Goal: Task Accomplishment & Management: Manage account settings

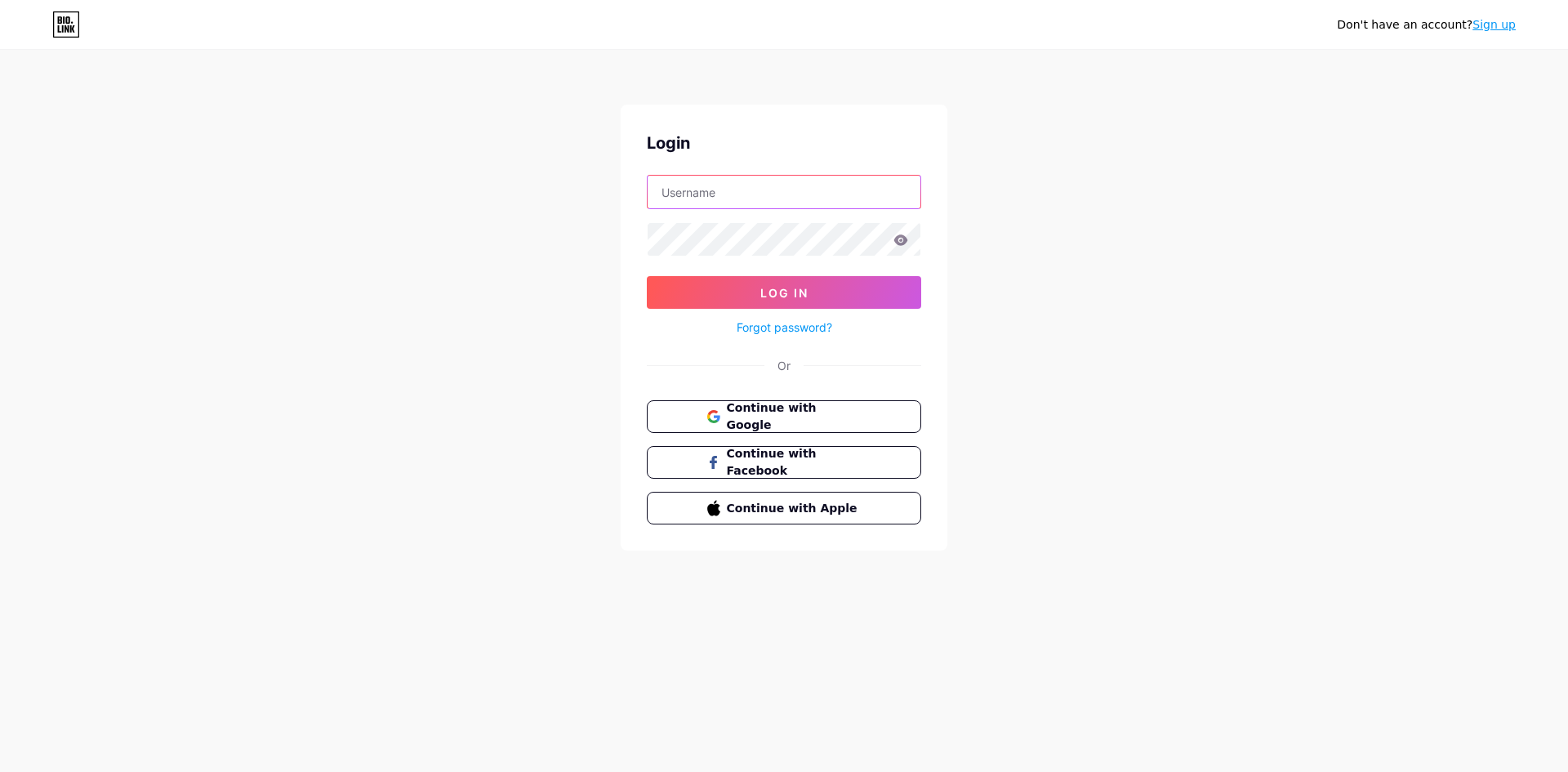
click at [683, 196] on input "text" at bounding box center [784, 192] width 273 height 33
click at [539, 250] on div "Don't have an account? Sign up Login Log In Forgot password? Or Continue with G…" at bounding box center [784, 301] width 1568 height 603
click at [785, 407] on span "Continue with Google" at bounding box center [793, 417] width 136 height 35
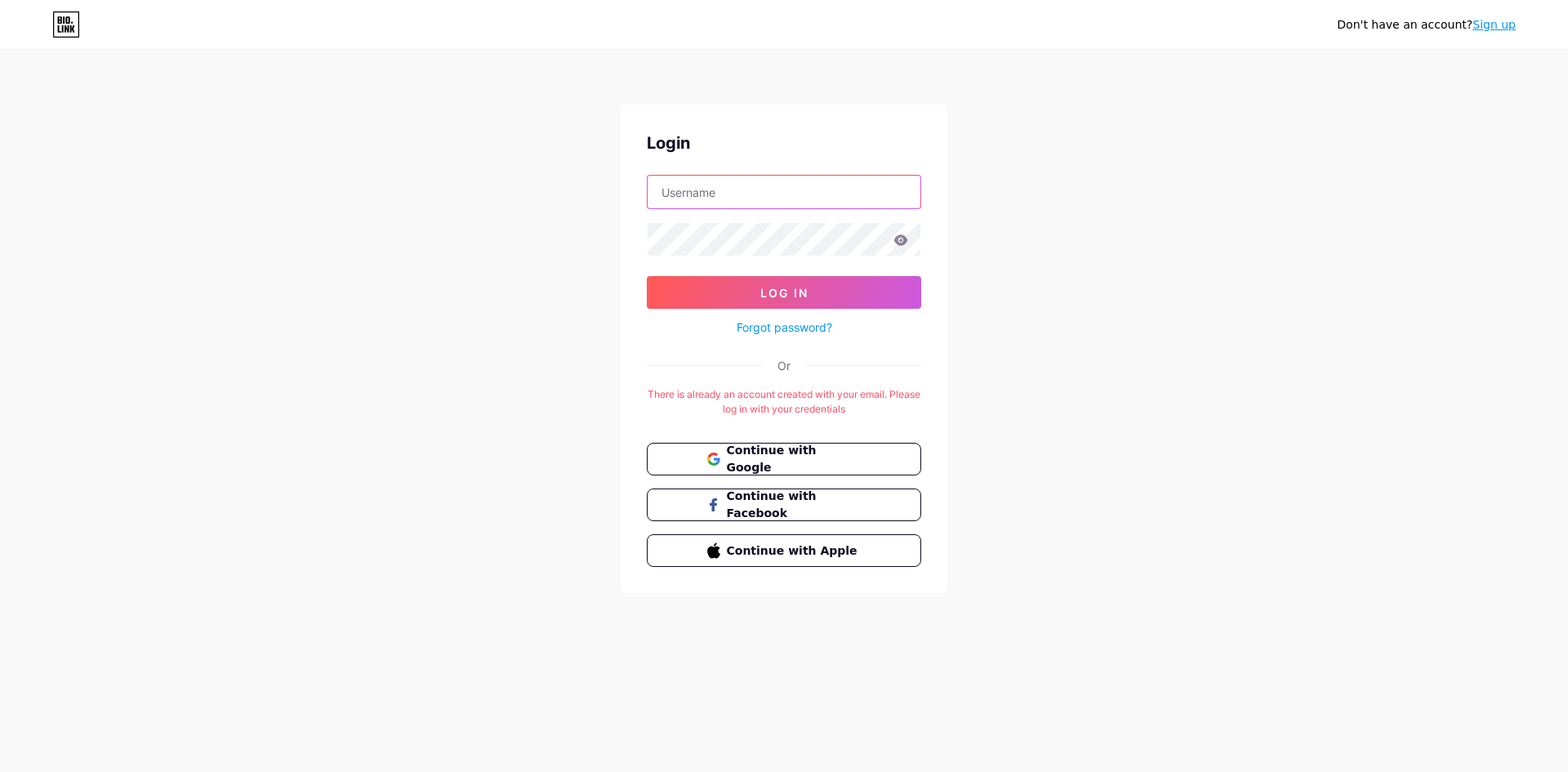
click at [779, 186] on input "text" at bounding box center [784, 192] width 273 height 33
type input "yourloancoachnz@gmail.com"
click at [787, 324] on link "Forgot password?" at bounding box center [784, 326] width 95 height 17
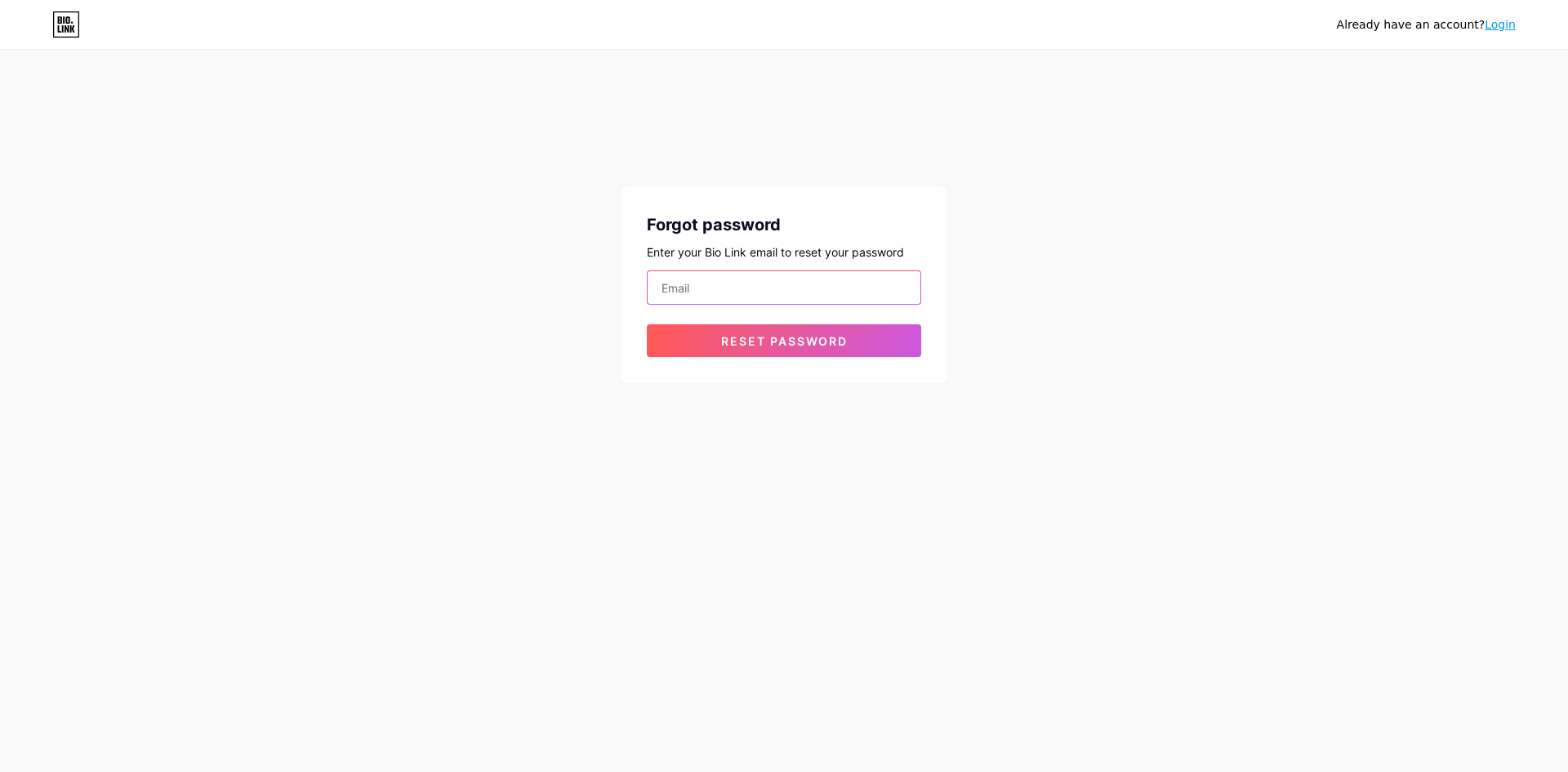
click at [745, 289] on input "email" at bounding box center [784, 288] width 273 height 33
type input "yourloancoachnz@gmail.com"
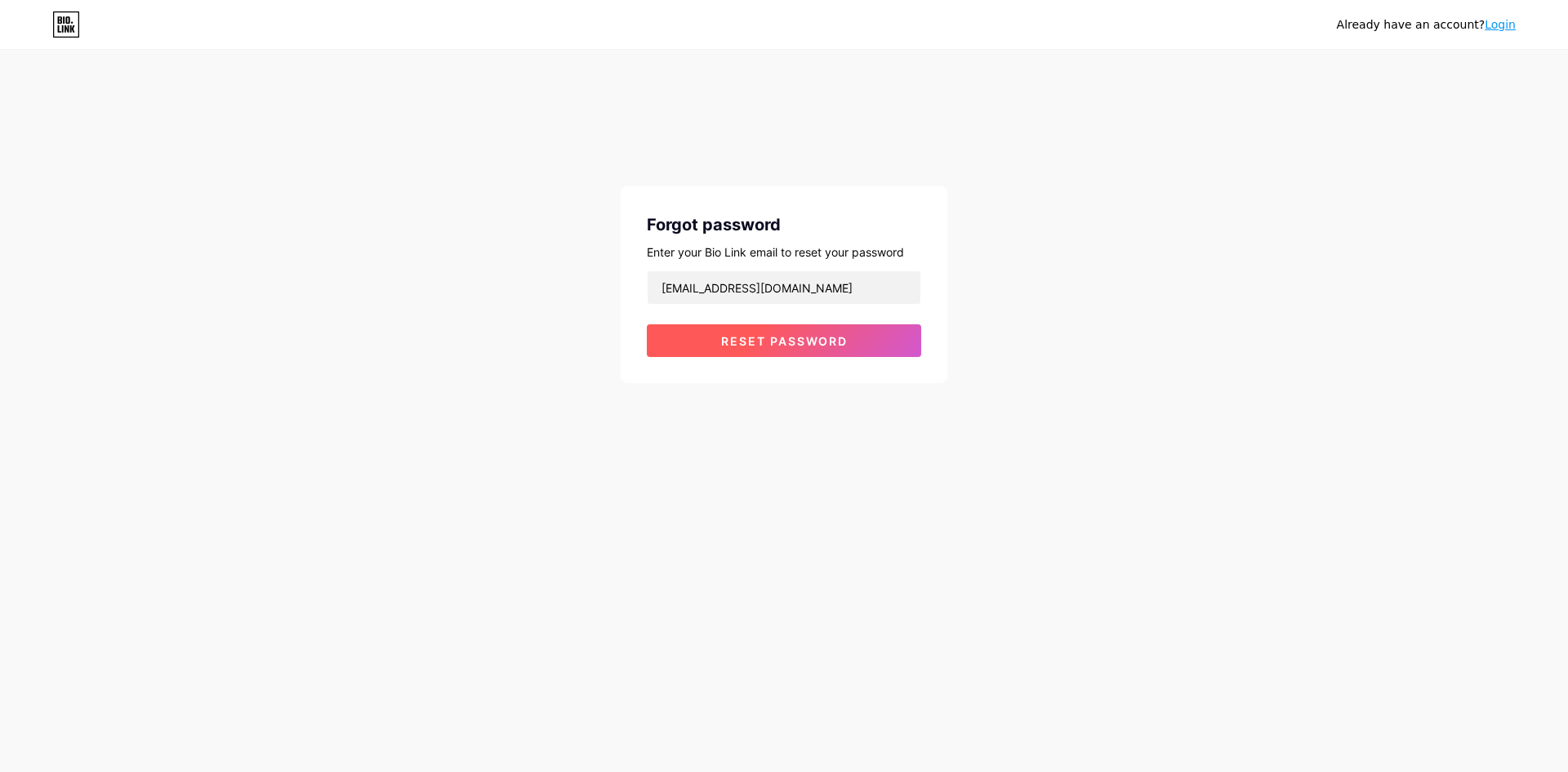
click at [775, 353] on button "Reset password" at bounding box center [784, 340] width 275 height 33
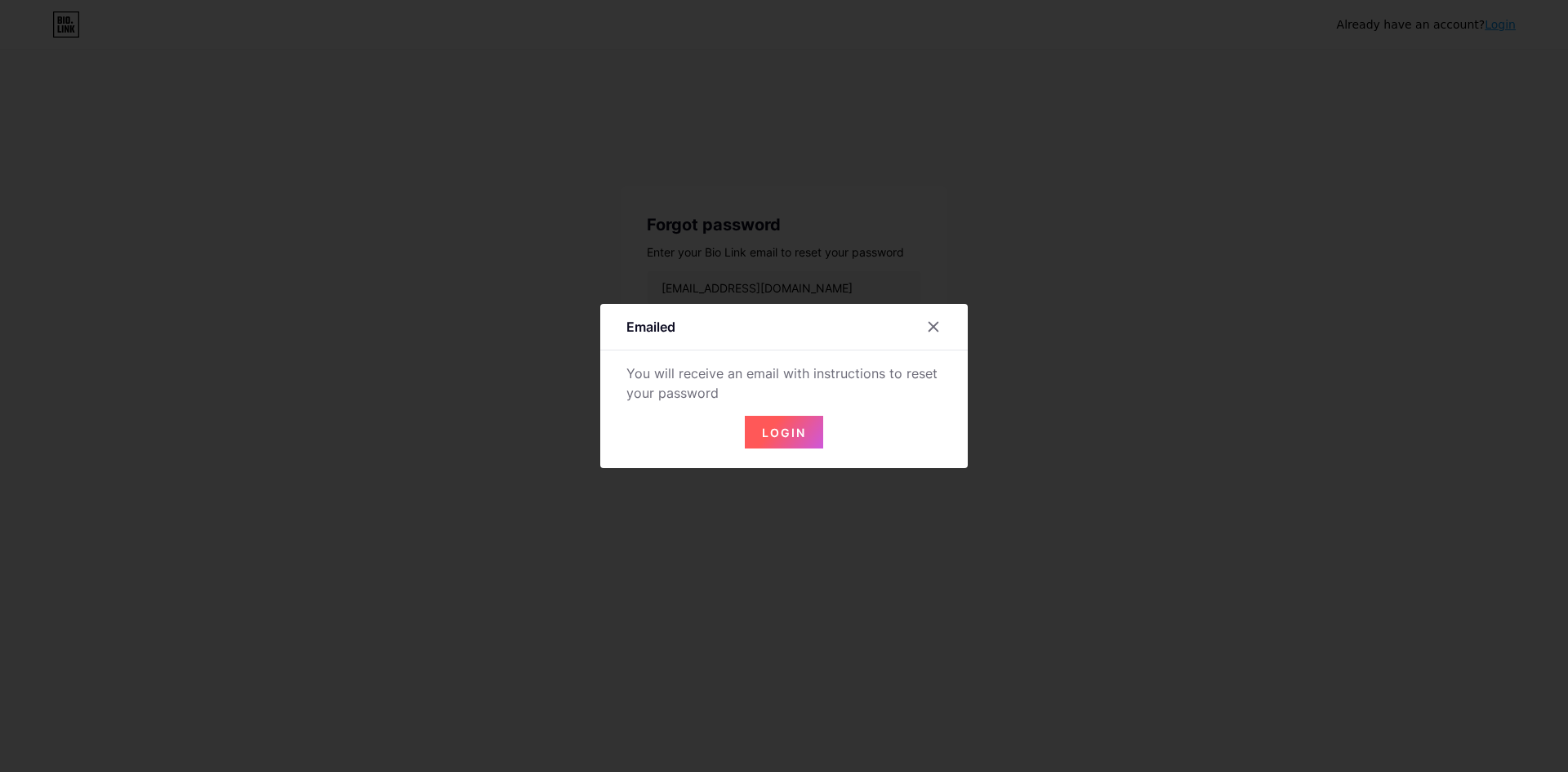
click at [791, 429] on span "Login" at bounding box center [784, 432] width 44 height 14
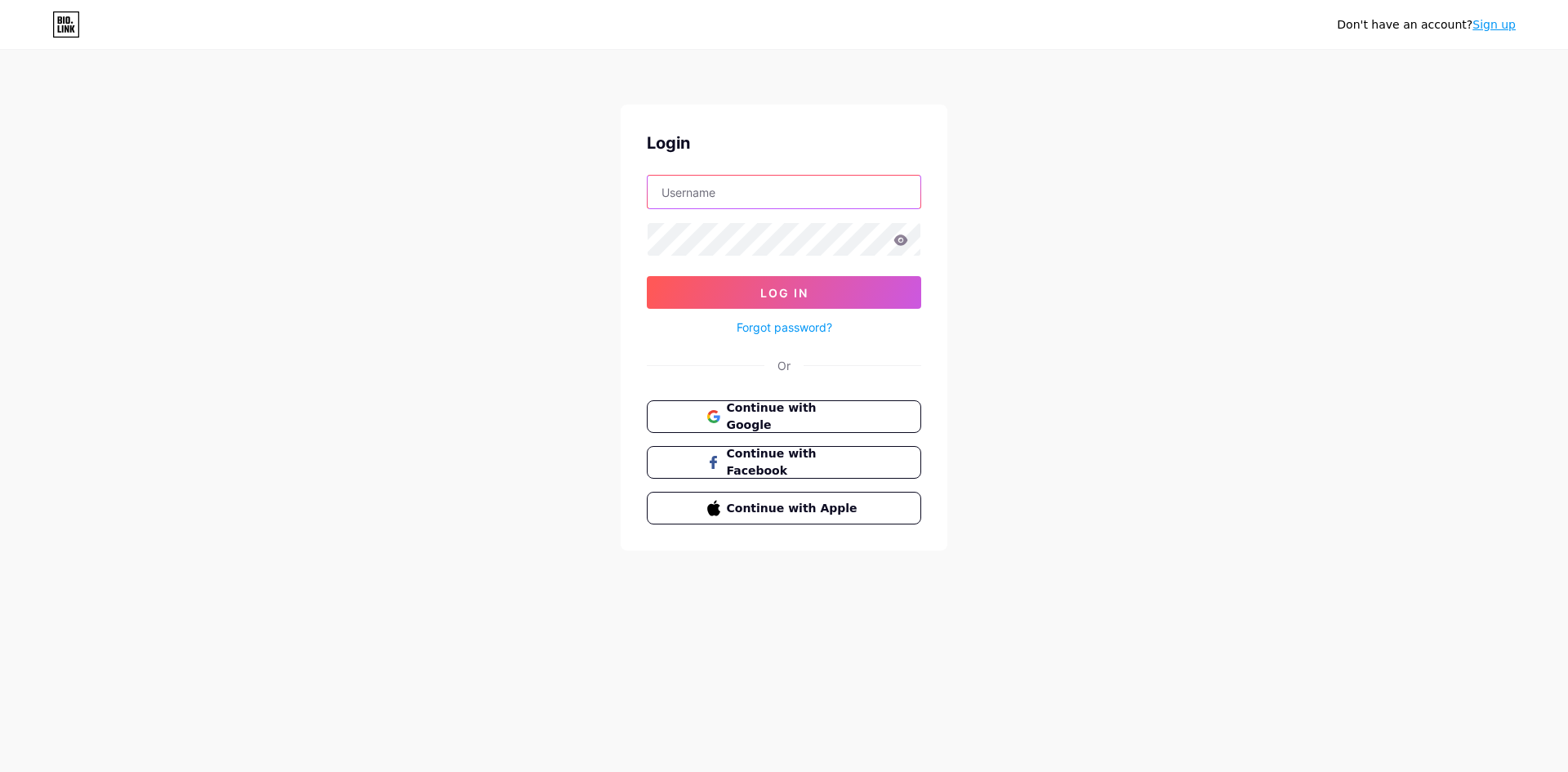
click at [731, 187] on input "text" at bounding box center [784, 192] width 273 height 33
type input "[EMAIL_ADDRESS][DOMAIN_NAME]"
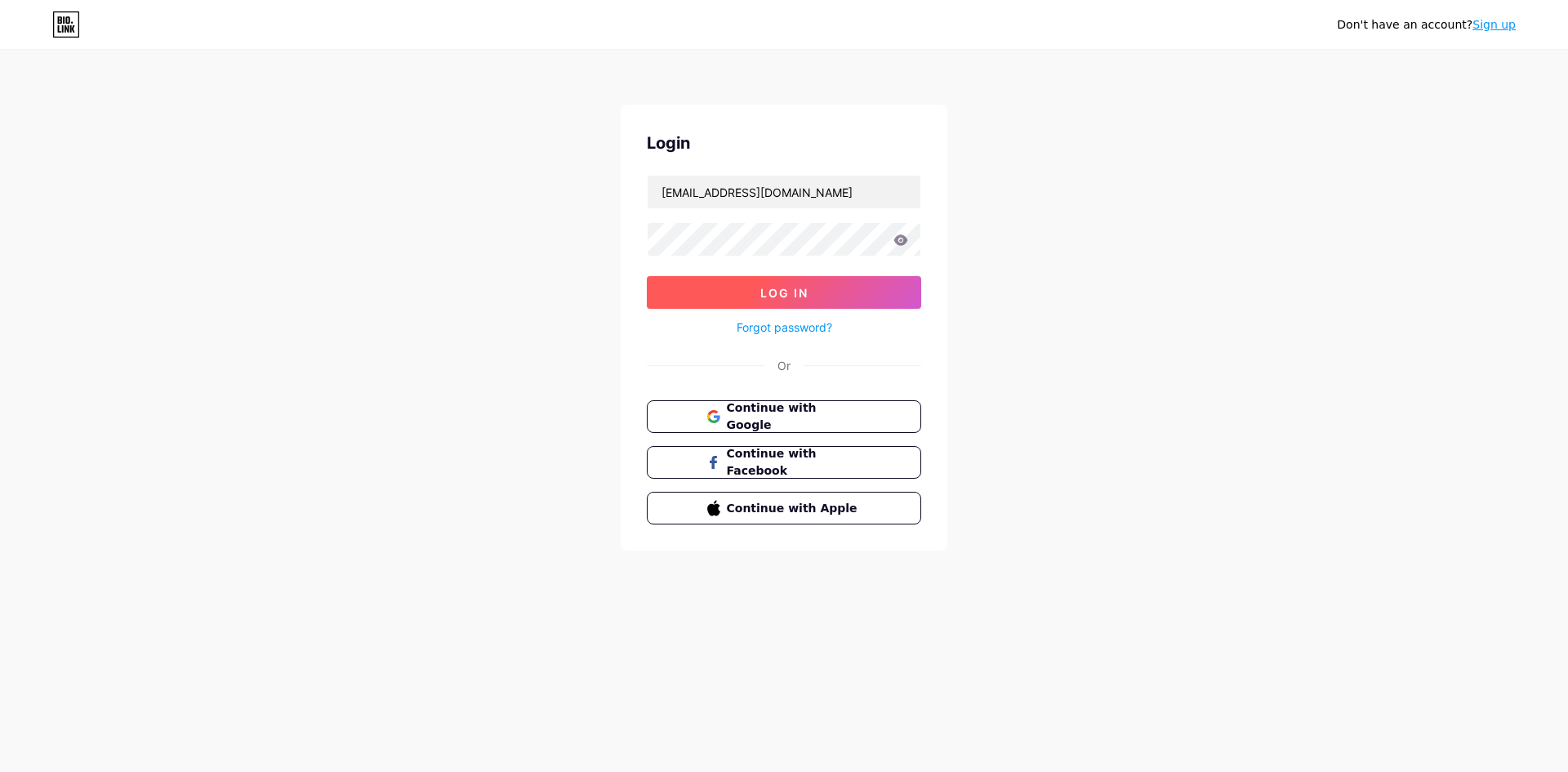
click at [772, 298] on span "Log In" at bounding box center [784, 293] width 49 height 14
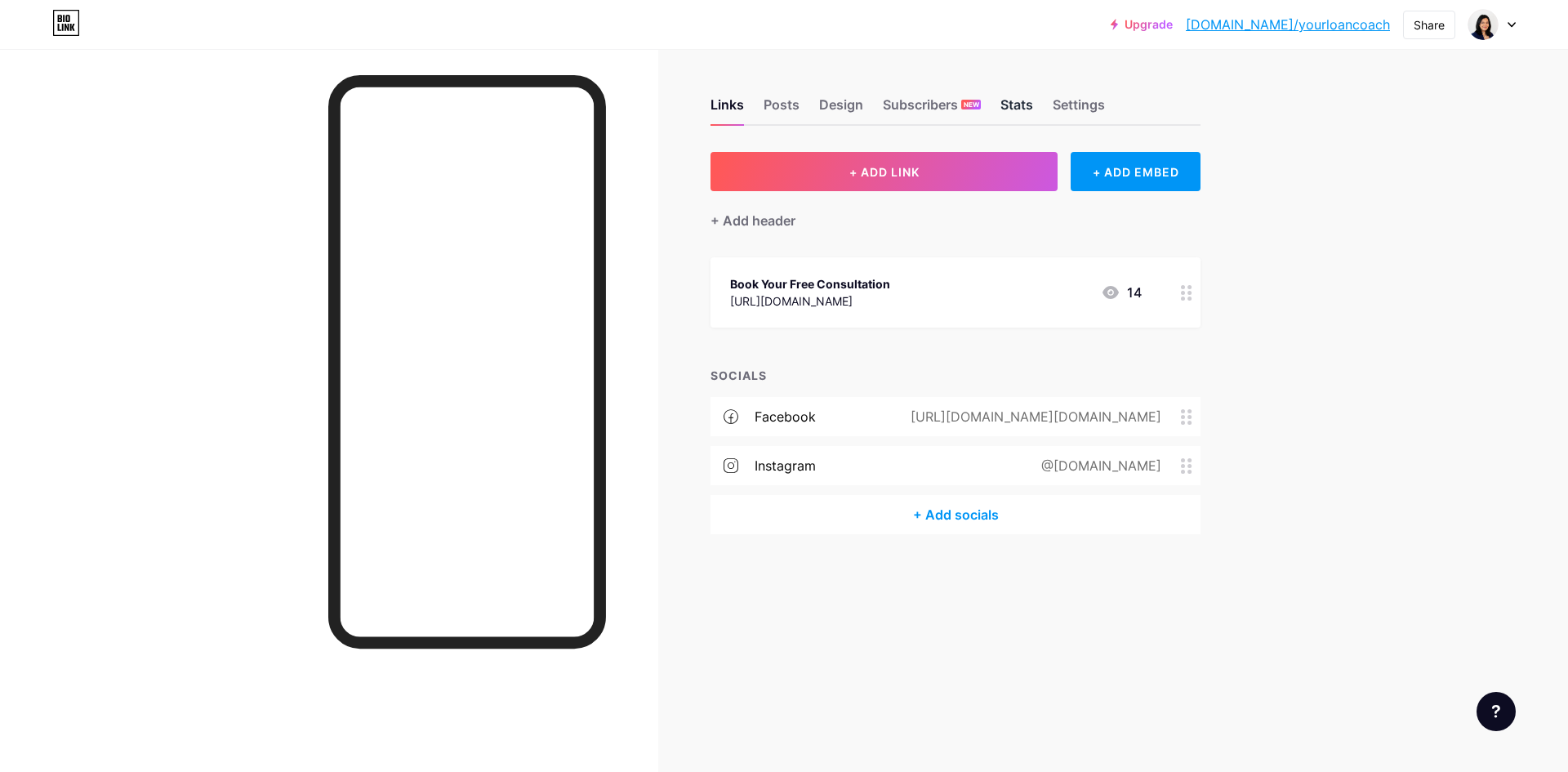
click at [1025, 113] on div "Stats" at bounding box center [1017, 109] width 33 height 30
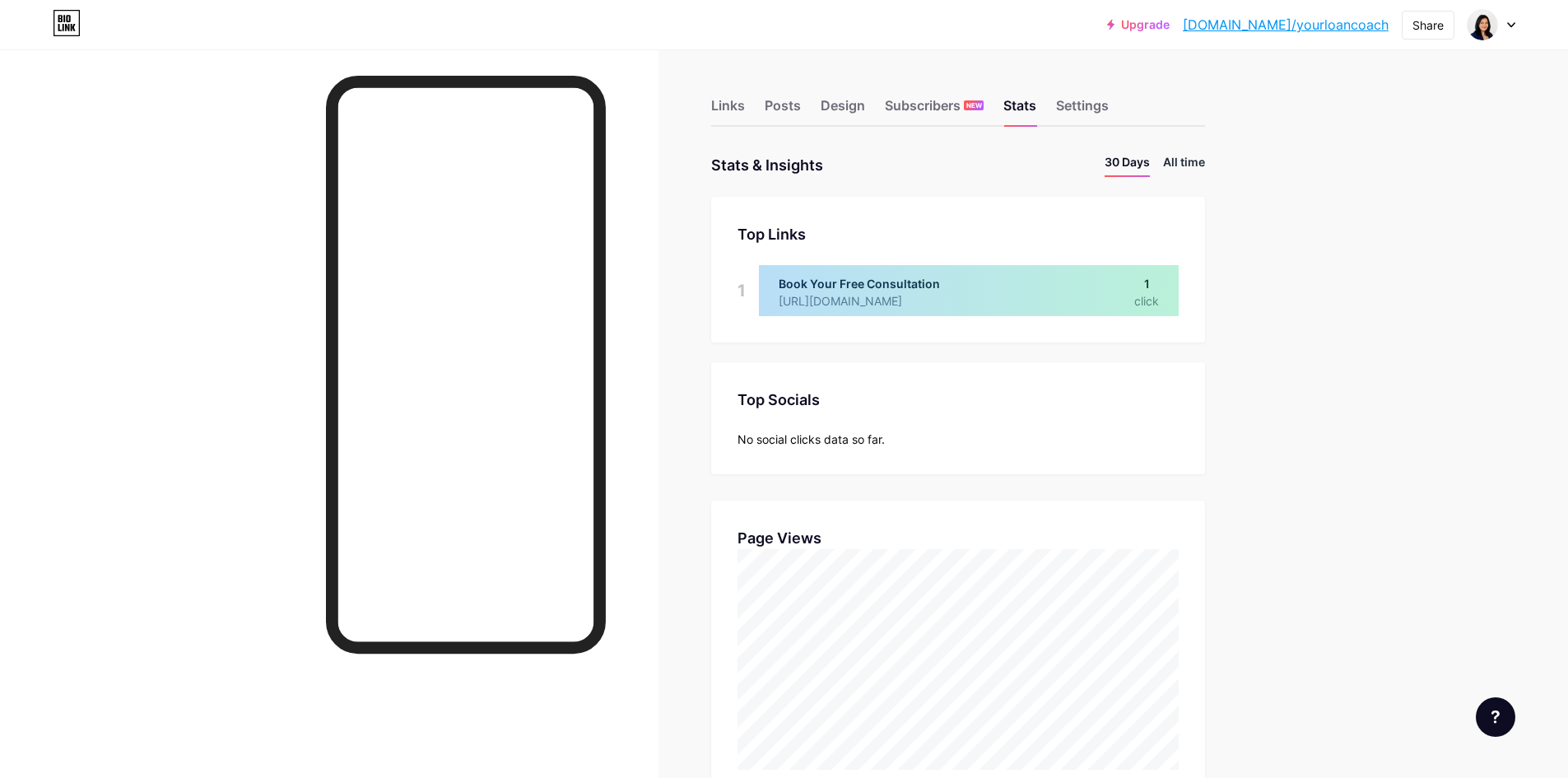
click at [1189, 159] on li "All time" at bounding box center [1184, 165] width 42 height 24
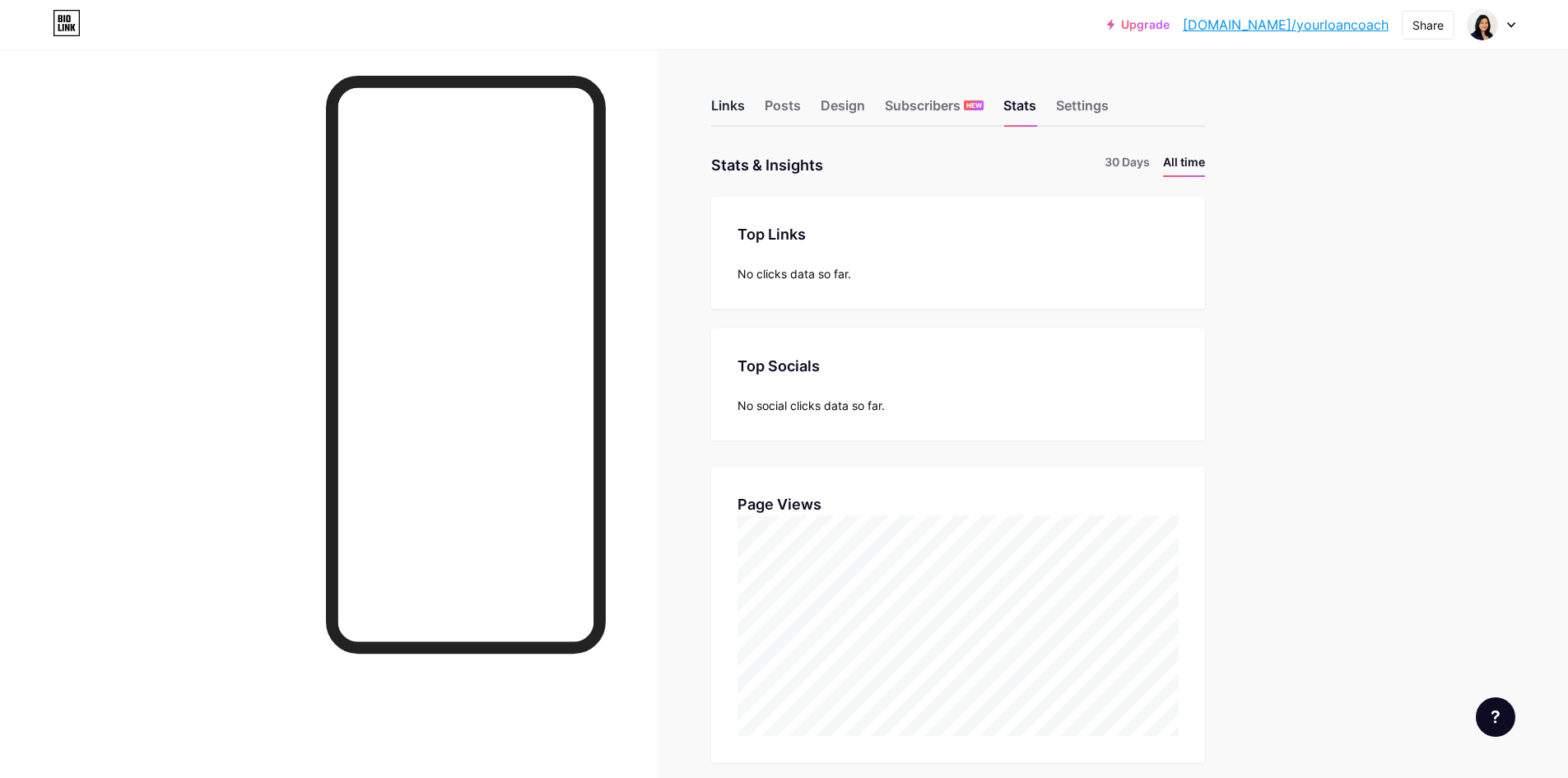
click at [736, 102] on div "Links" at bounding box center [728, 110] width 34 height 30
